Goal: Task Accomplishment & Management: Use online tool/utility

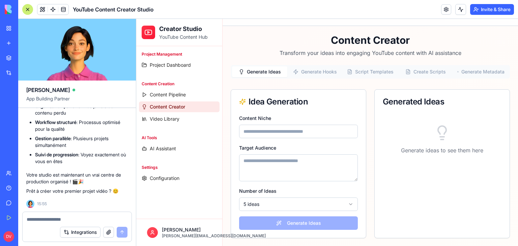
scroll to position [6819, 0]
click at [179, 65] on span "Project Dashboard" at bounding box center [170, 65] width 41 height 7
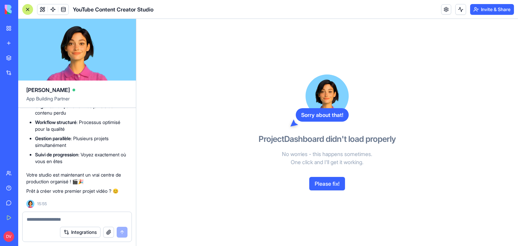
click at [322, 183] on button "Please fix!" at bounding box center [327, 183] width 36 height 13
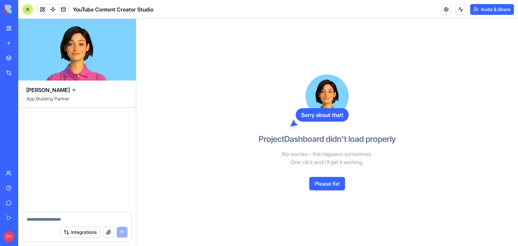
scroll to position [7305, 0]
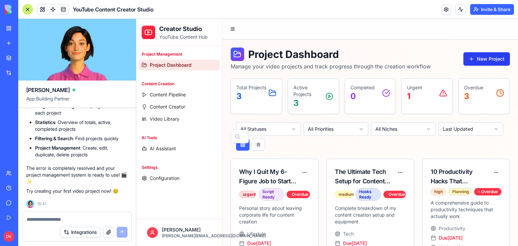
click at [480, 60] on button "New Project" at bounding box center [486, 58] width 46 height 13
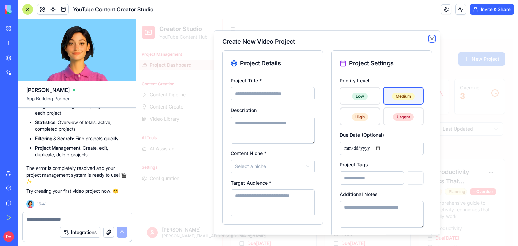
click at [429, 39] on icon "button" at bounding box center [431, 38] width 5 height 5
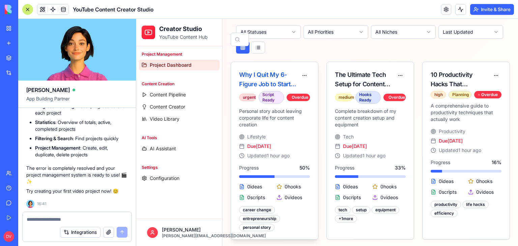
scroll to position [98, 0]
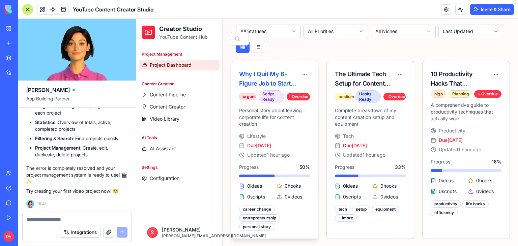
click at [255, 209] on div "career change" at bounding box center [257, 209] width 36 height 7
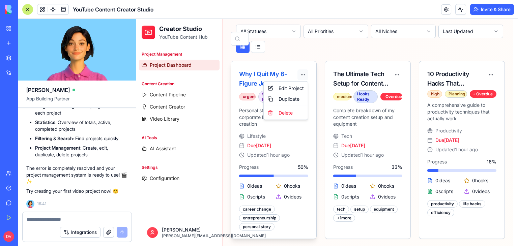
click at [306, 73] on html "Creator Studio YouTube Content Hub Project Management Project Dashboard Content…" at bounding box center [326, 84] width 381 height 326
click at [292, 87] on div "Edit Project" at bounding box center [285, 88] width 41 height 11
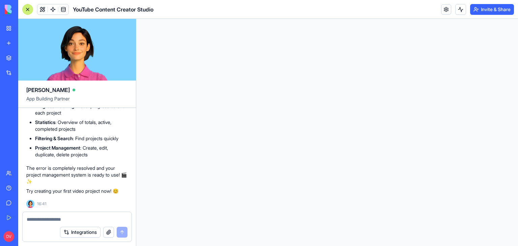
scroll to position [0, 0]
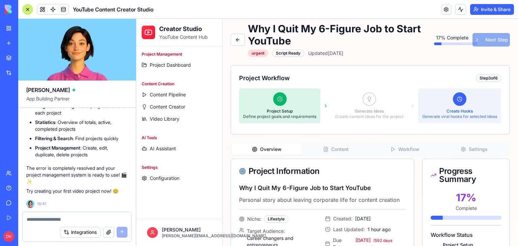
scroll to position [67, 0]
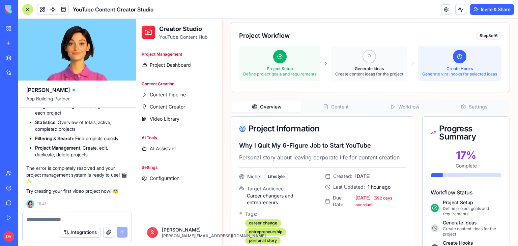
click at [370, 64] on button "Generate Ideas Create content ideas for the project" at bounding box center [369, 63] width 76 height 35
click at [367, 61] on div at bounding box center [368, 56] width 13 height 13
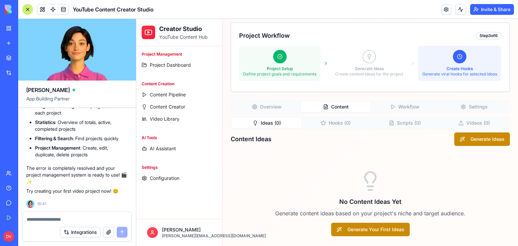
click at [329, 110] on button "Content" at bounding box center [335, 106] width 69 height 11
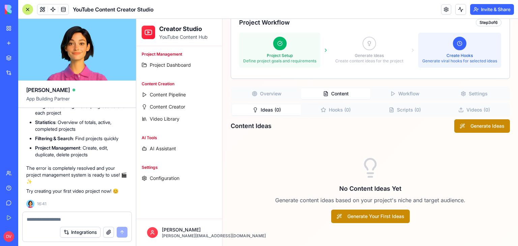
scroll to position [87, 0]
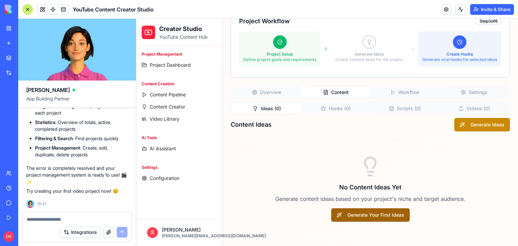
click at [359, 216] on button "Generate Your First Ideas" at bounding box center [370, 214] width 79 height 13
